Goal: Task Accomplishment & Management: Manage account settings

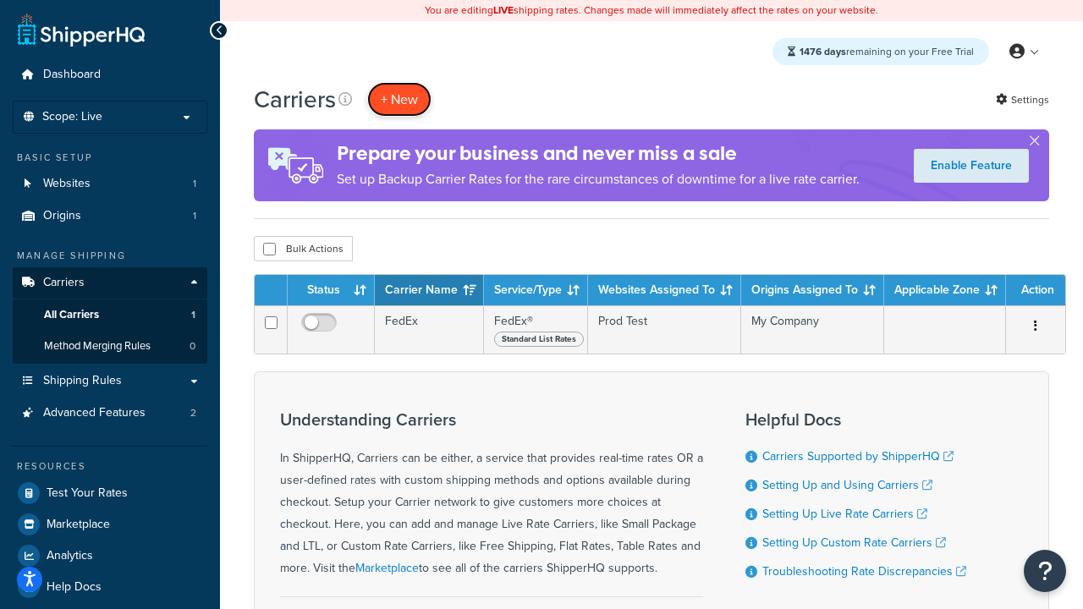
click at [399, 99] on button "+ New" at bounding box center [399, 99] width 64 height 35
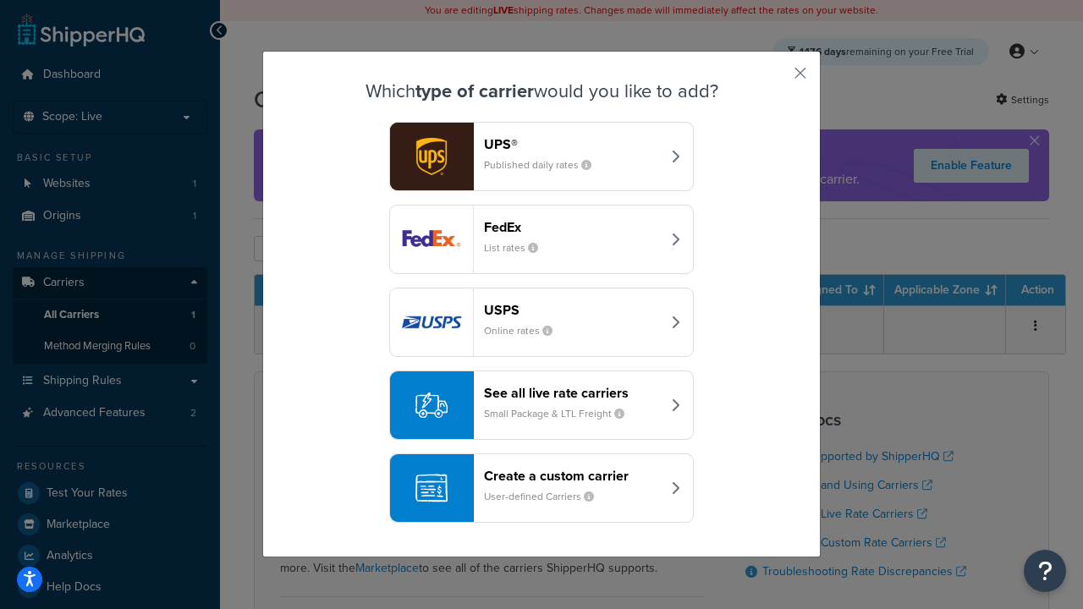
click at [542, 240] on div "FedEx List rates" at bounding box center [572, 239] width 177 height 41
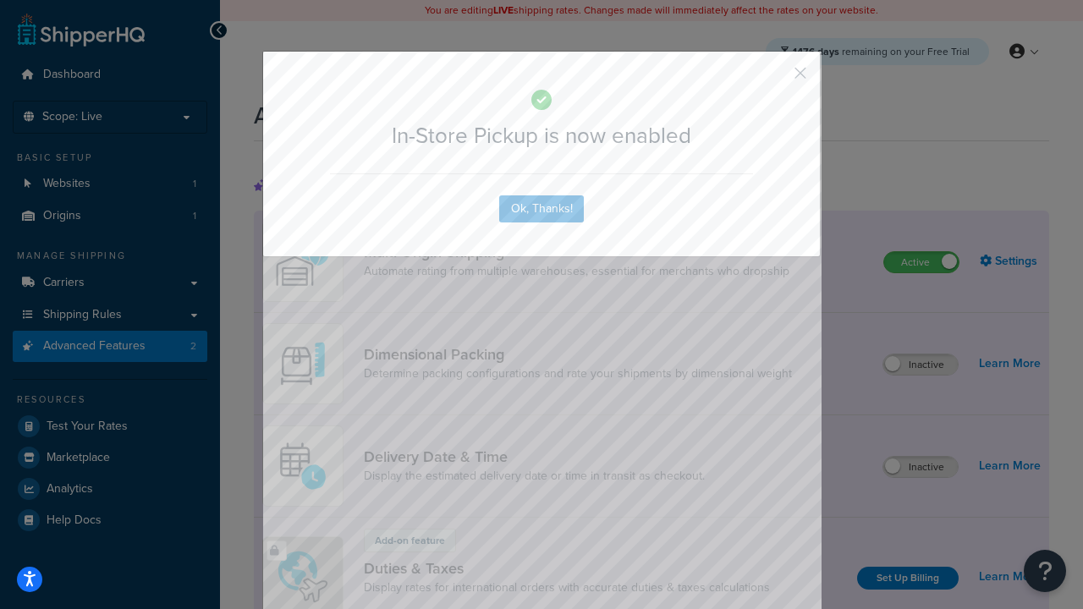
scroll to position [548, 0]
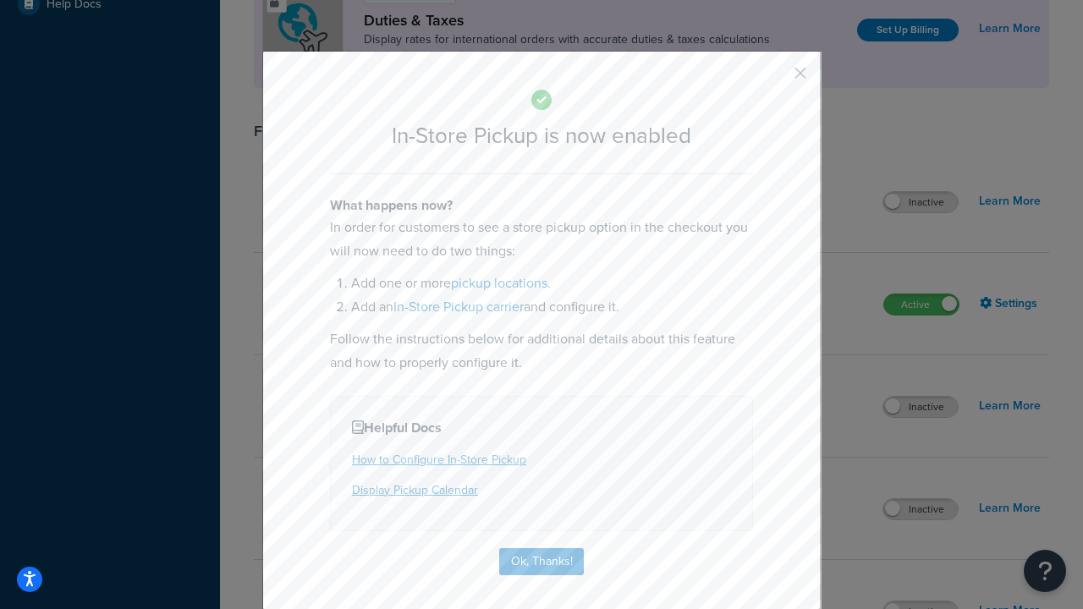
click at [775, 79] on button "button" at bounding box center [776, 79] width 4 height 4
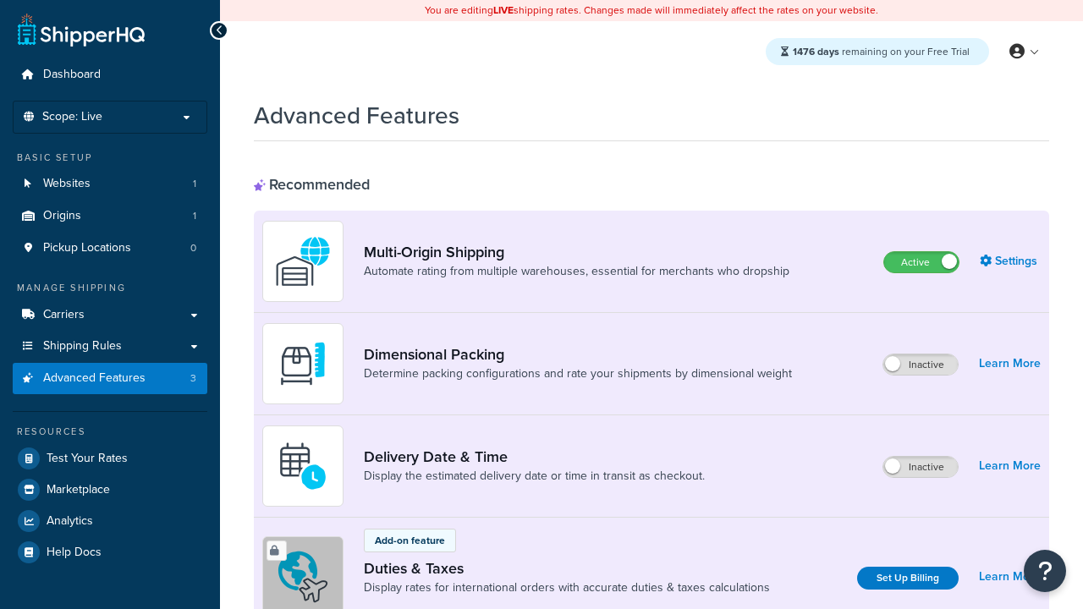
click at [922, 262] on label "Active" at bounding box center [921, 262] width 74 height 20
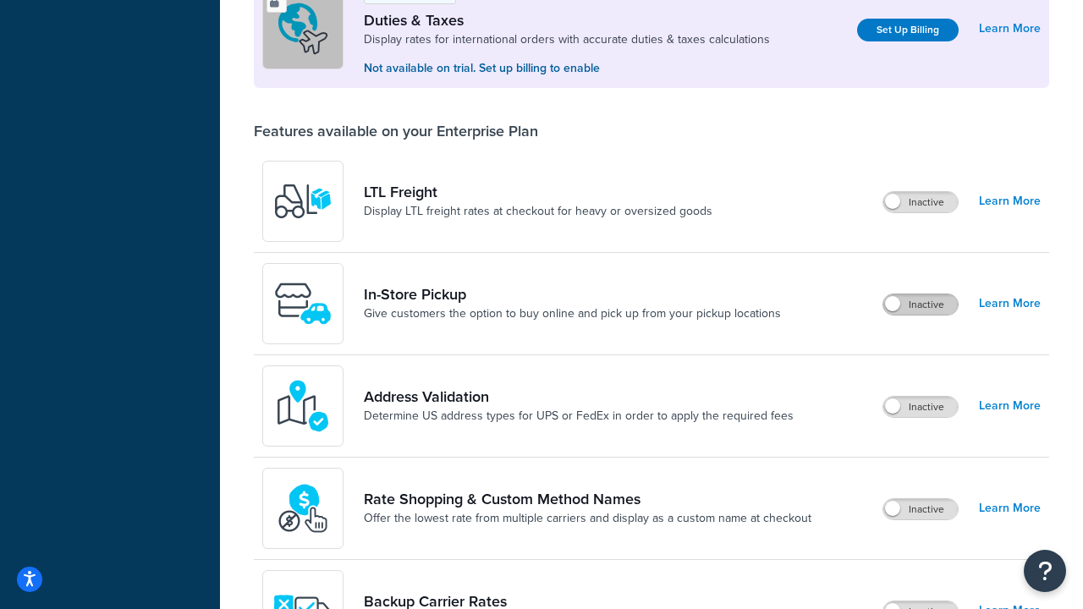
scroll to position [516, 0]
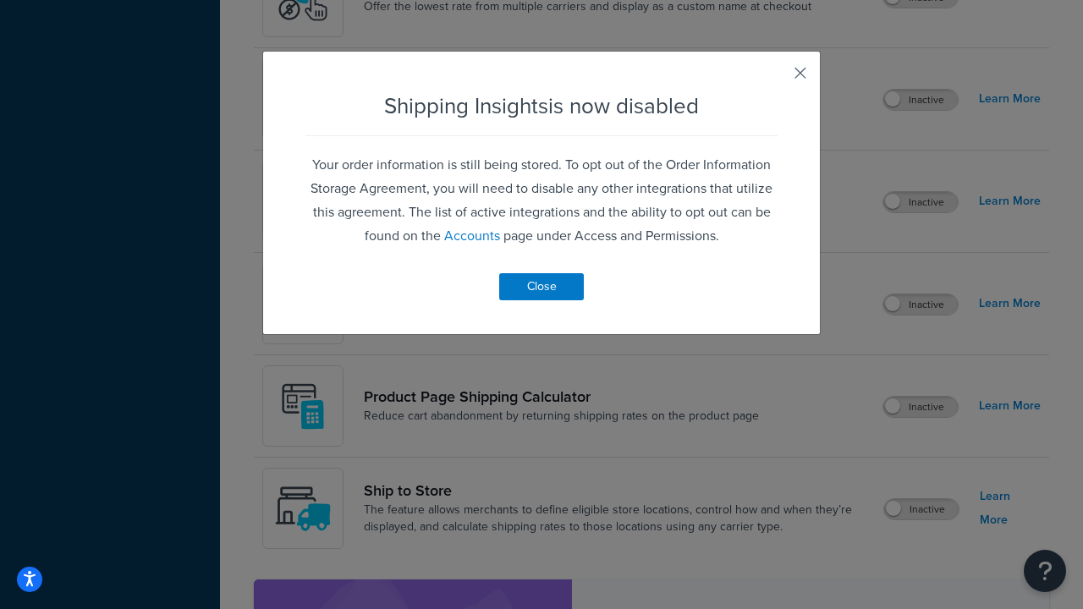
click at [775, 79] on button "button" at bounding box center [776, 79] width 4 height 4
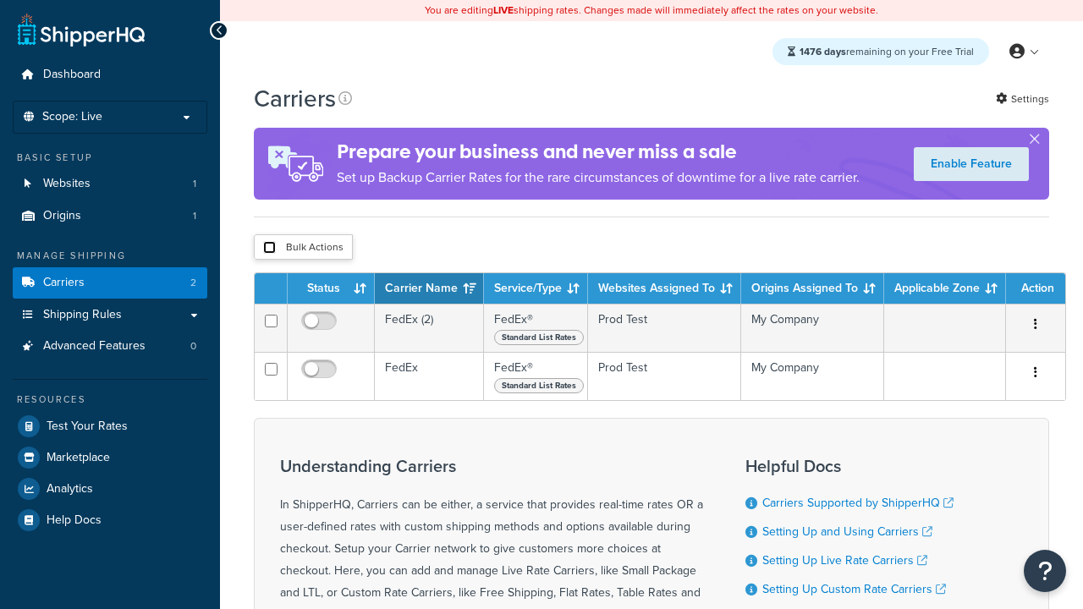
click at [269, 248] on input "checkbox" at bounding box center [269, 247] width 13 height 13
checkbox input "true"
click at [0, 0] on button "Delete" at bounding box center [0, 0] width 0 height 0
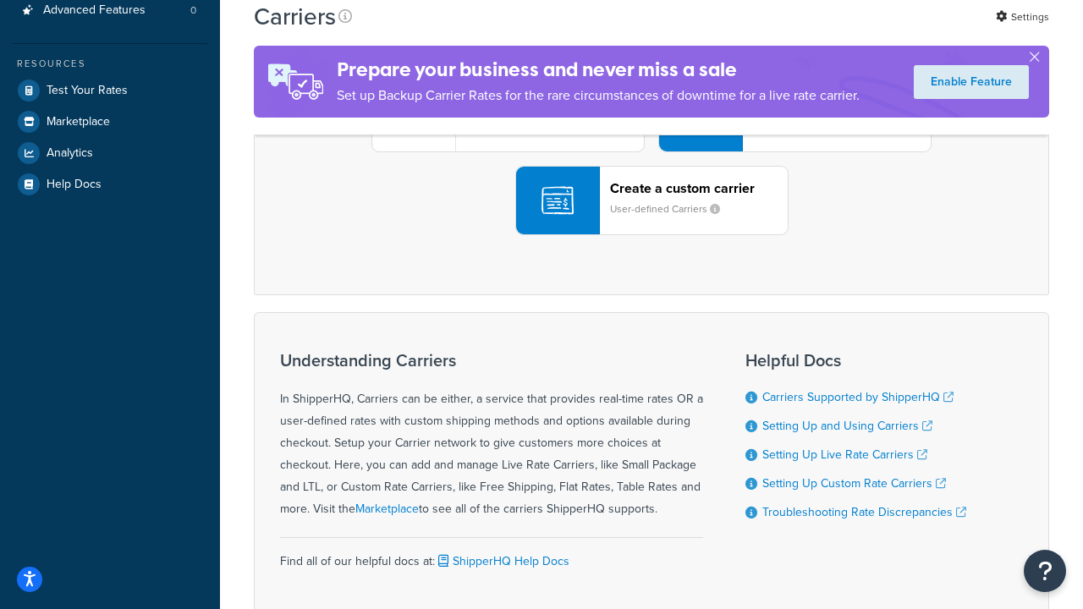
click at [652, 235] on div "UPS® Published daily rates FedEx List rates USPS Online rates See all live rate…" at bounding box center [652, 117] width 760 height 235
click at [842, 30] on header "FedEx" at bounding box center [842, 22] width 178 height 16
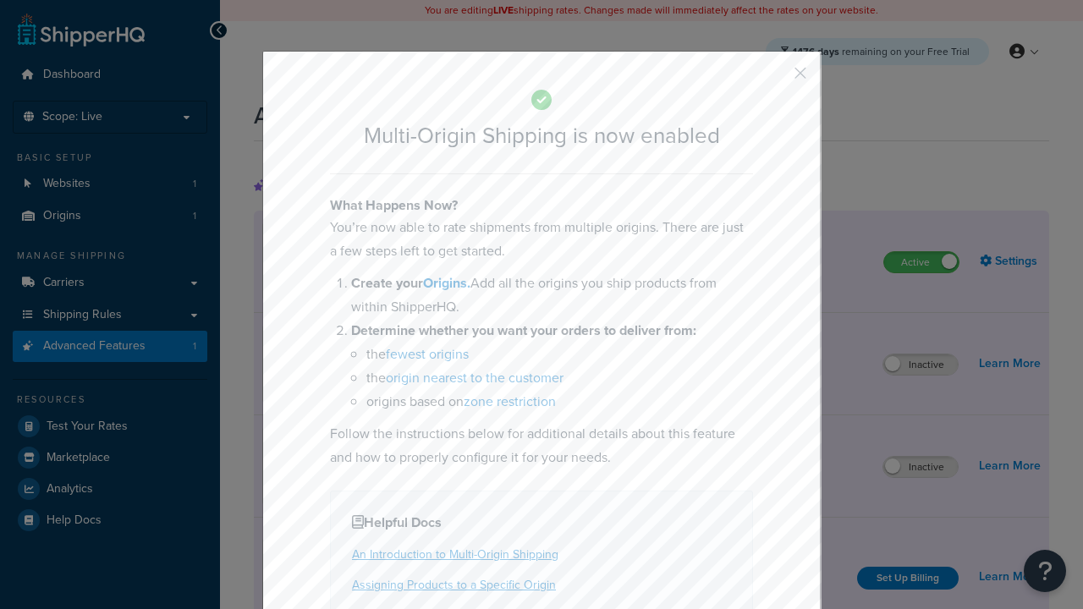
click at [775, 79] on button "button" at bounding box center [776, 79] width 4 height 4
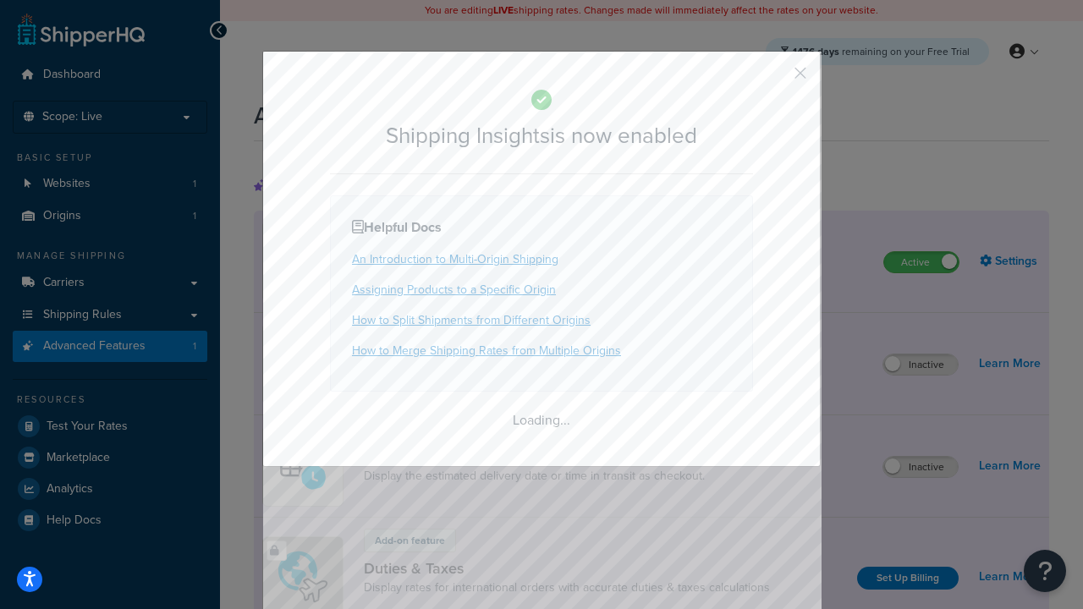
scroll to position [1061, 0]
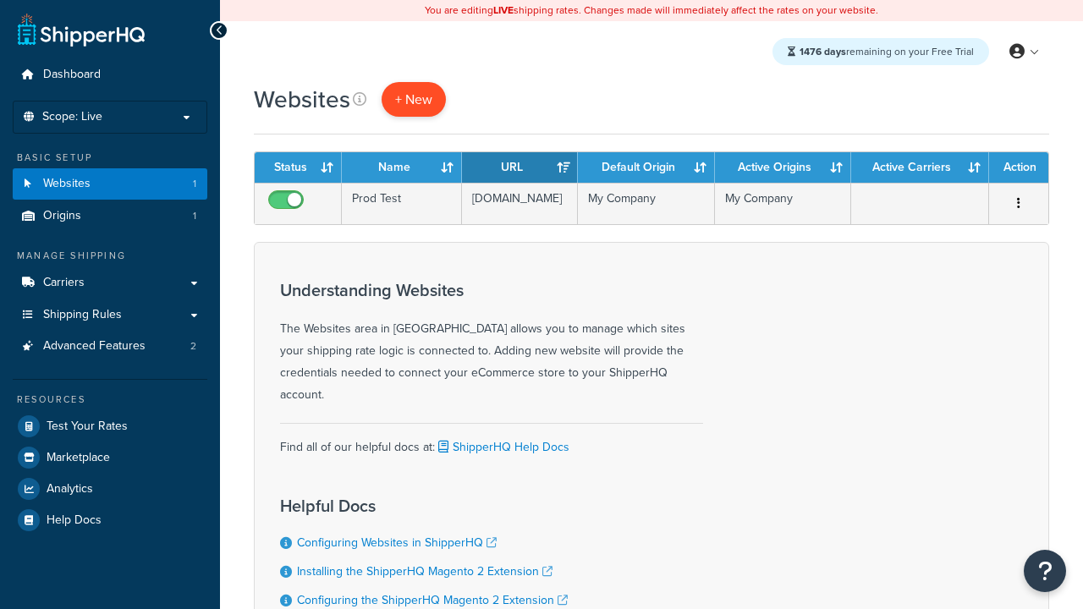
click at [412, 99] on span "+ New" at bounding box center [413, 99] width 37 height 19
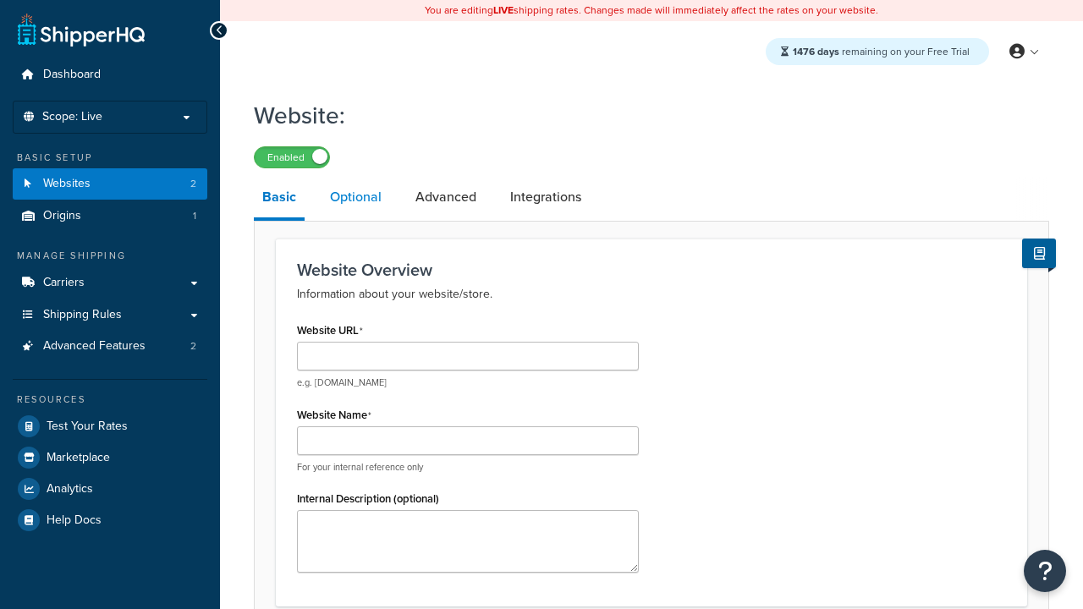
click at [355, 198] on link "Optional" at bounding box center [356, 197] width 69 height 41
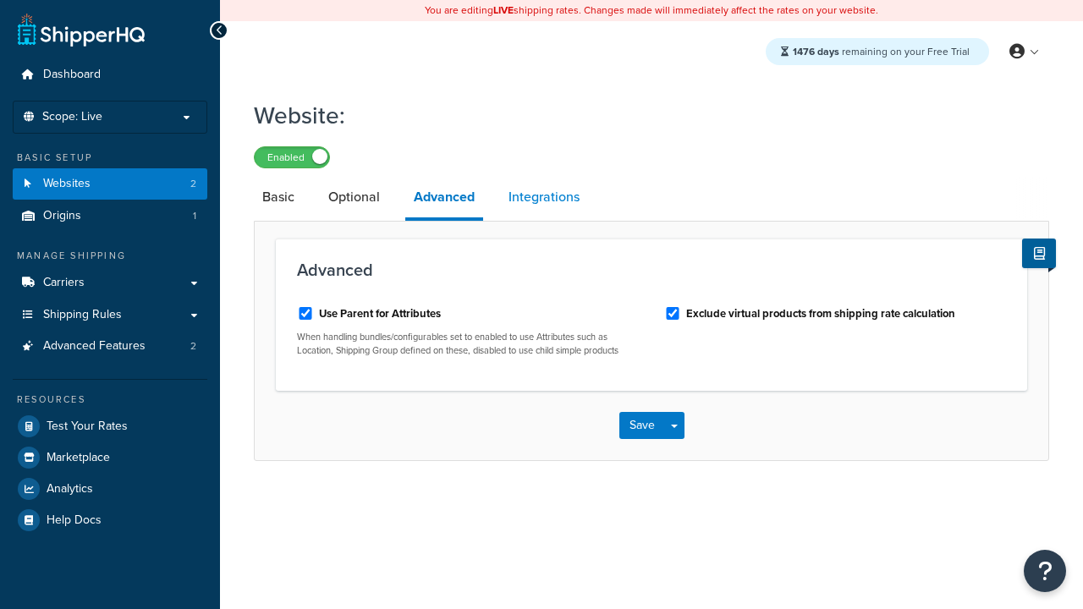
click at [544, 198] on link "Integrations" at bounding box center [544, 197] width 88 height 41
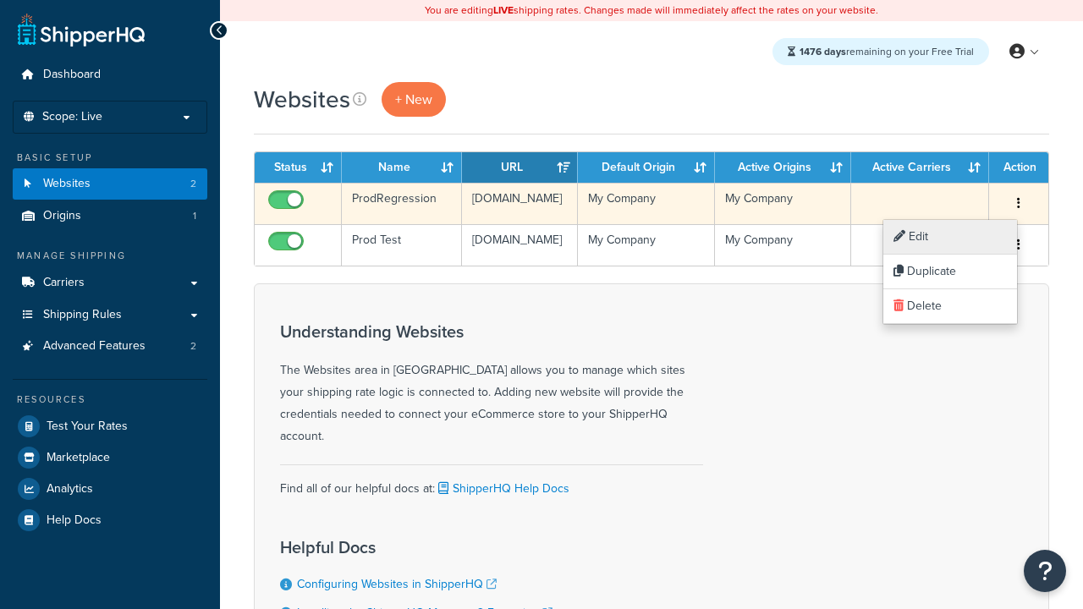
click at [950, 237] on link "Edit" at bounding box center [951, 237] width 134 height 35
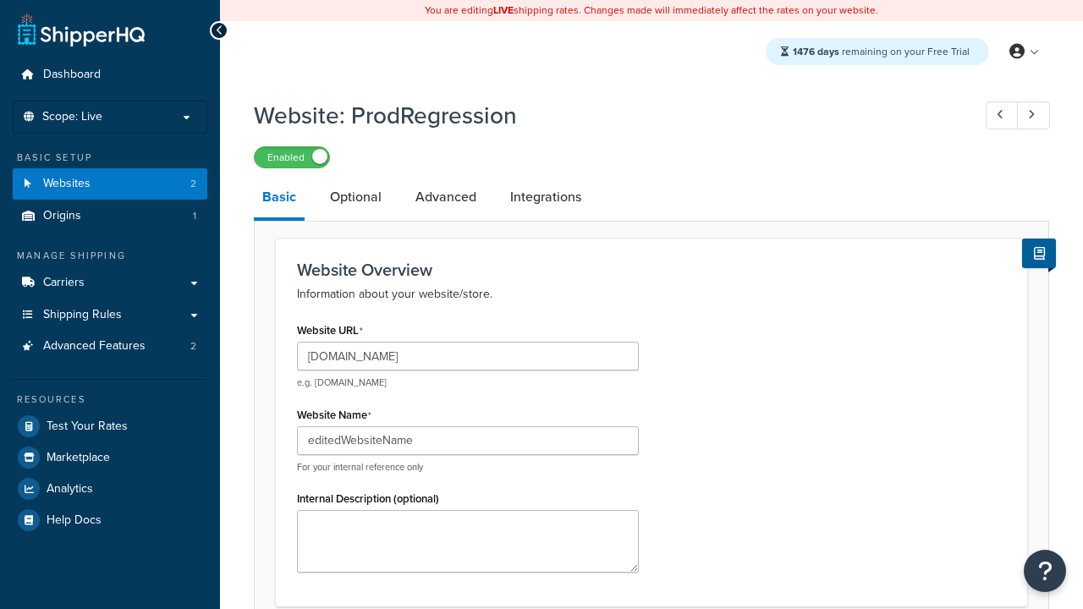
type input "editedWebsiteName"
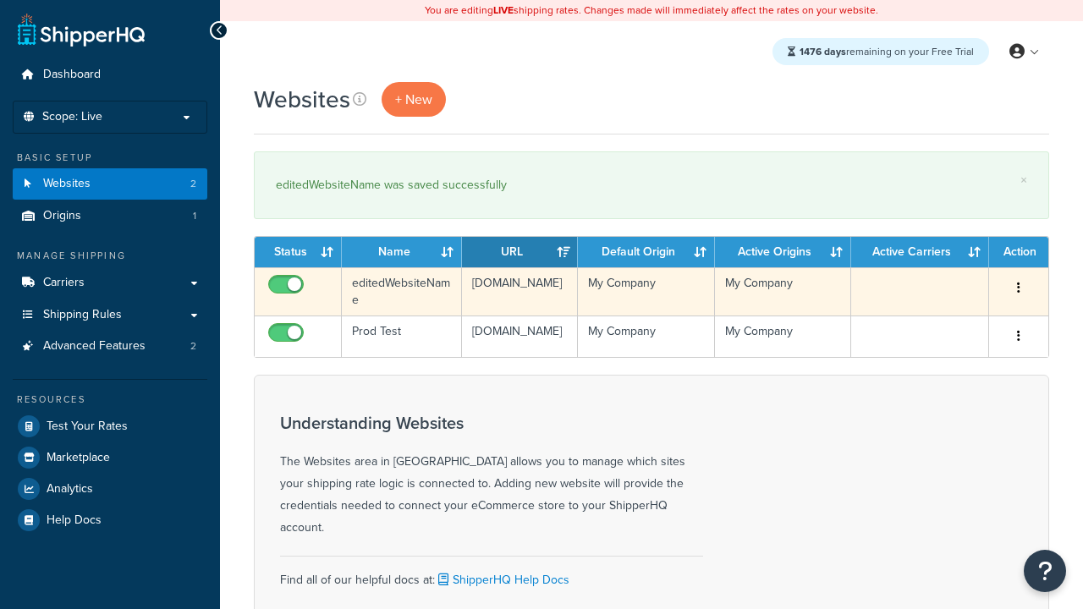
click at [1018, 289] on icon "button" at bounding box center [1018, 288] width 3 height 12
click at [0, 0] on link "Duplicate" at bounding box center [0, 0] width 0 height 0
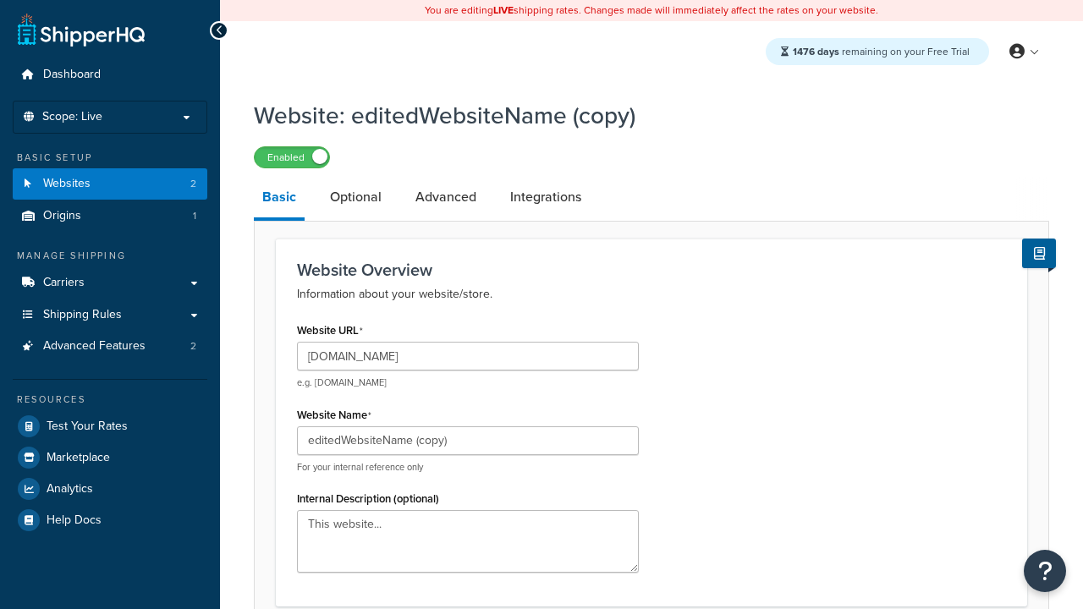
type input "[DOMAIN_NAME]"
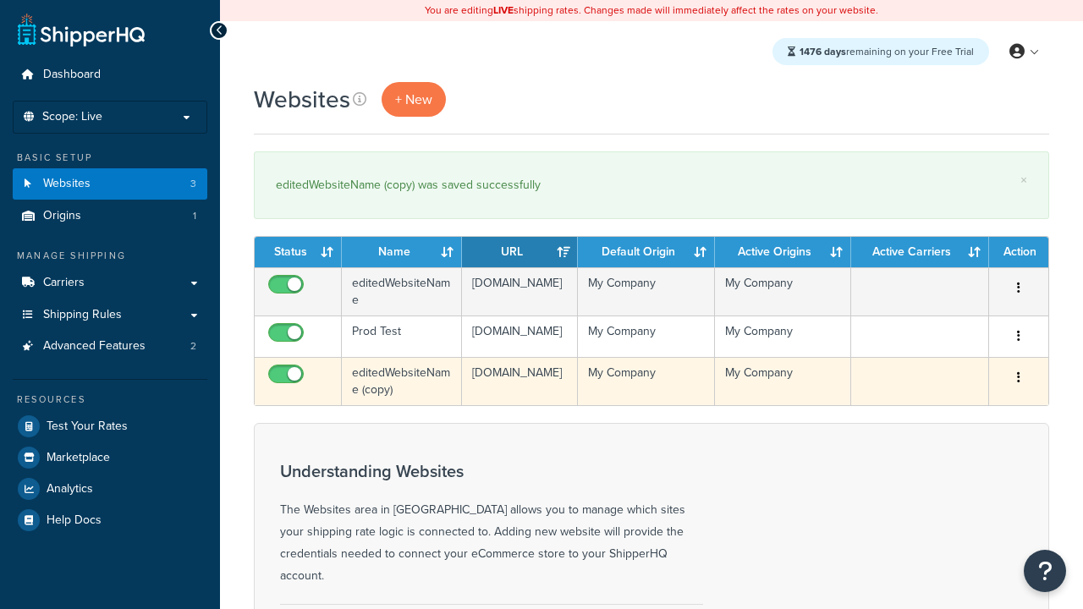
click at [1018, 383] on icon "button" at bounding box center [1018, 378] width 3 height 12
click at [0, 0] on link "Delete" at bounding box center [0, 0] width 0 height 0
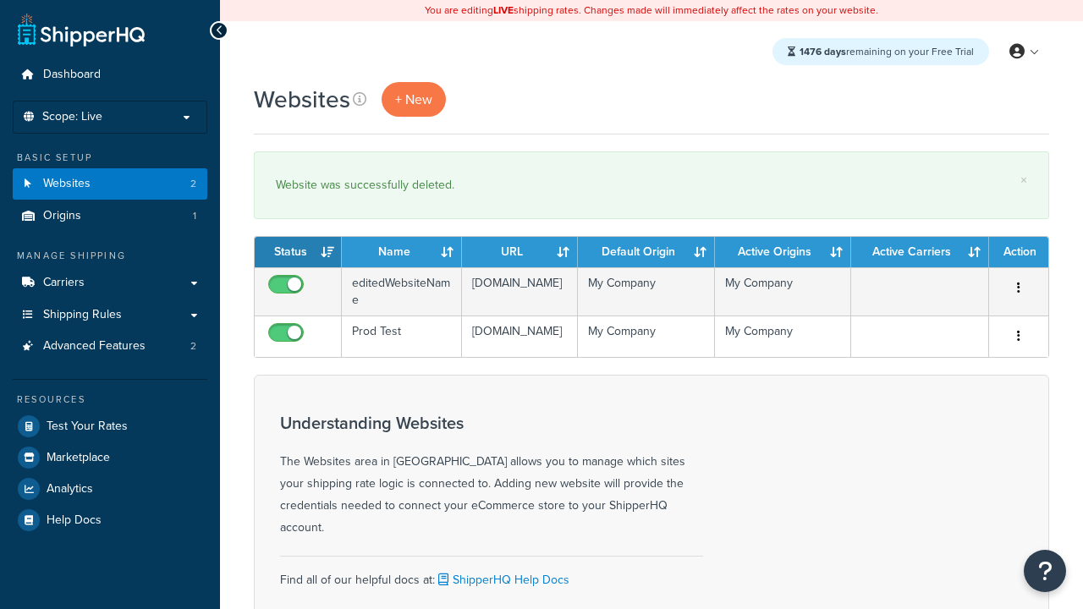
click at [298, 252] on th "Status" at bounding box center [298, 252] width 87 height 30
click at [402, 252] on th "Name" at bounding box center [402, 252] width 120 height 30
click at [520, 252] on th "URL" at bounding box center [520, 252] width 116 height 30
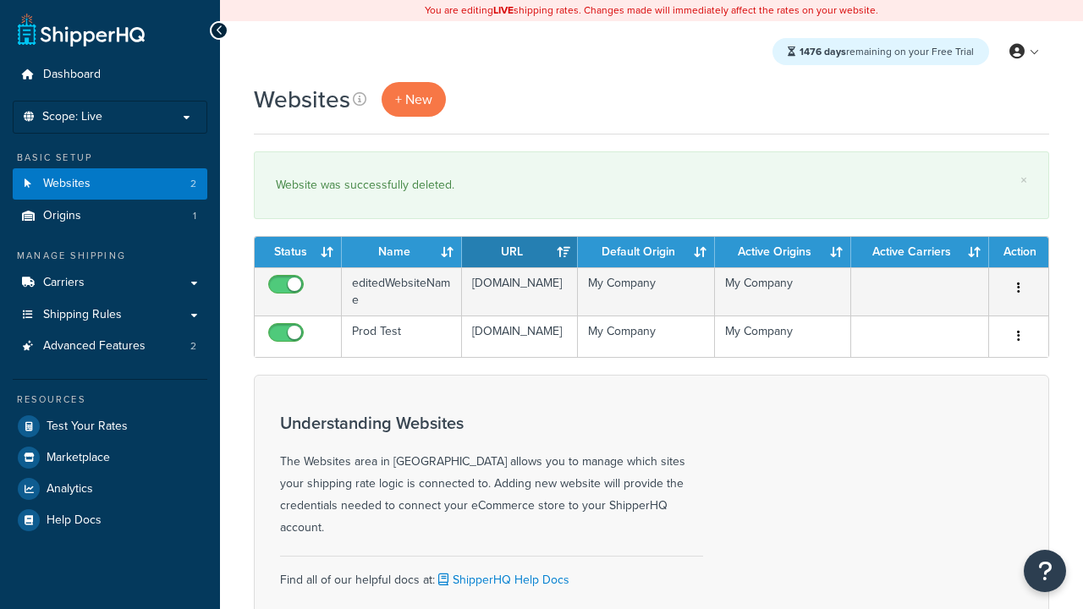
click at [646, 252] on th "Default Origin" at bounding box center [646, 252] width 136 height 30
click at [783, 252] on th "Active Origins" at bounding box center [783, 252] width 136 height 30
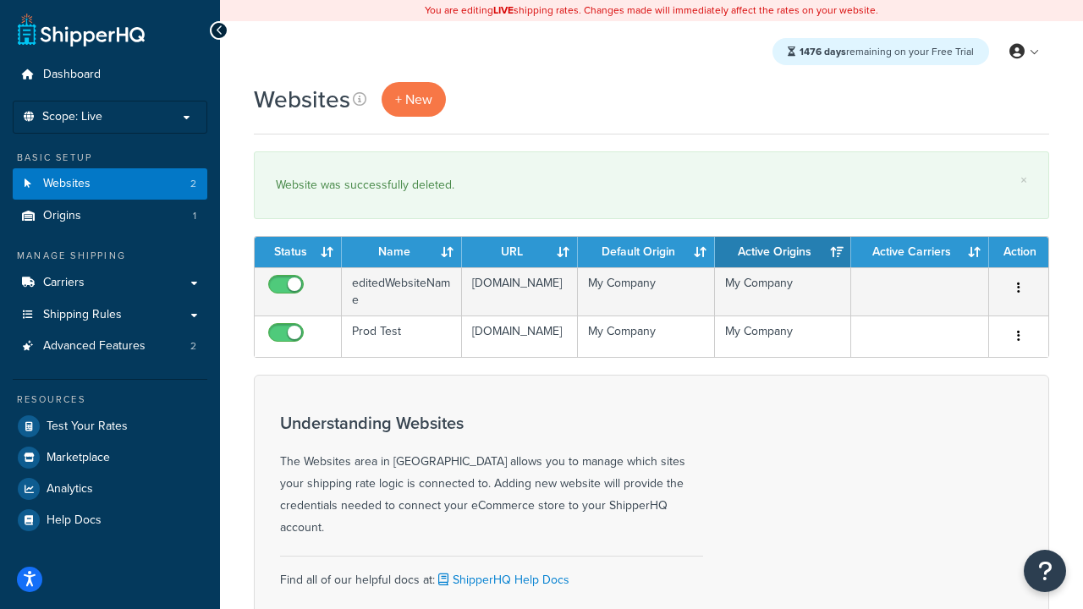
click at [920, 252] on th "Active Carriers" at bounding box center [920, 252] width 138 height 30
click at [1018, 252] on th "Action" at bounding box center [1018, 252] width 59 height 30
click at [358, 99] on icon at bounding box center [360, 99] width 14 height 14
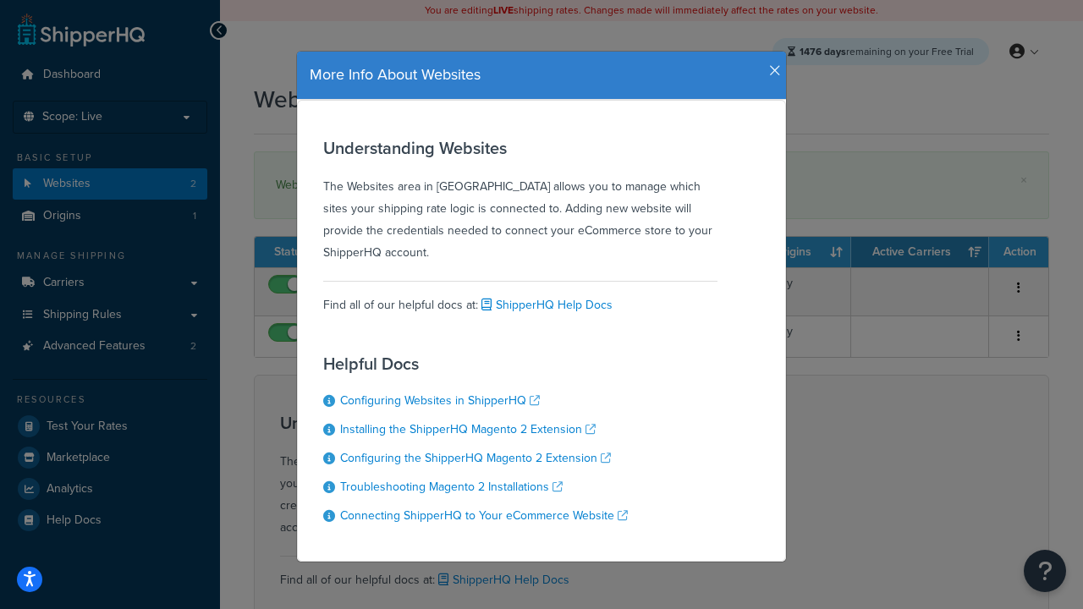
click at [771, 64] on icon "button" at bounding box center [775, 70] width 12 height 15
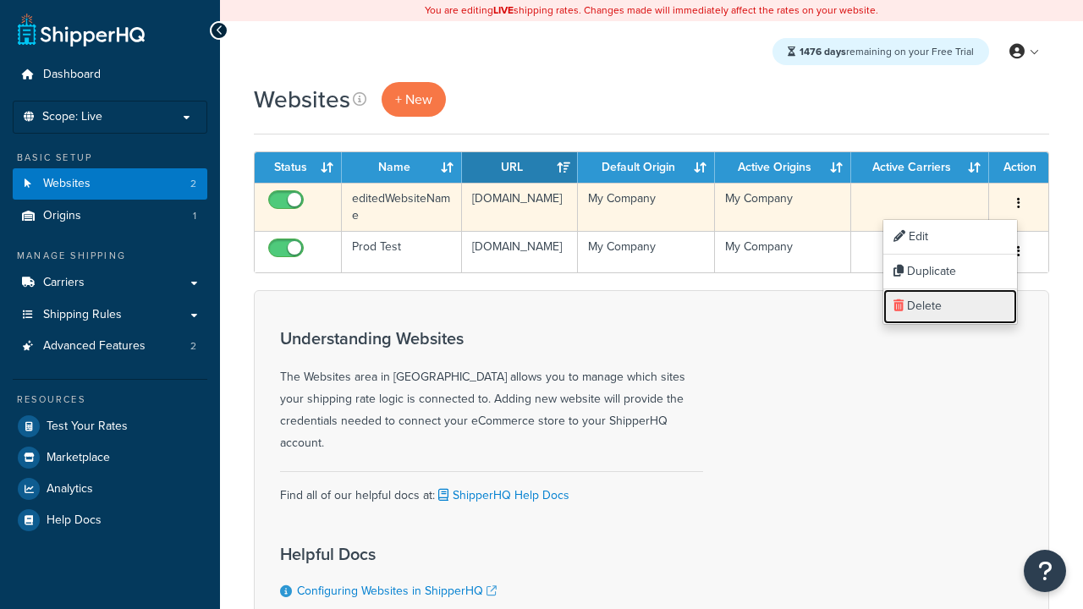
click at [950, 306] on link "Delete" at bounding box center [951, 306] width 134 height 35
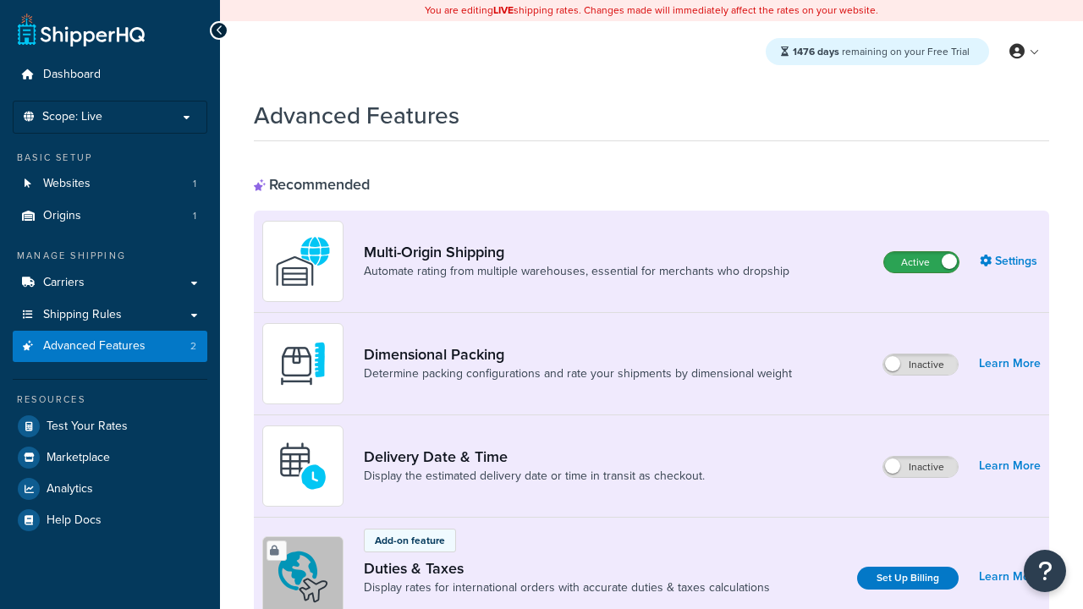
click at [922, 262] on label "Active" at bounding box center [921, 262] width 74 height 20
